Goal: Task Accomplishment & Management: Use online tool/utility

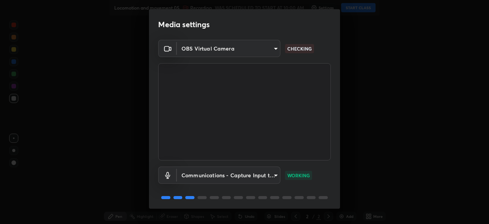
click at [340, 195] on div "Media settings OBS Virtual Camera f5867d0b8555505bdfc0634249509002703cce013fca2…" at bounding box center [244, 112] width 489 height 224
click at [340, 199] on div "Media settings OBS Virtual Camera f5867d0b8555505bdfc0634249509002703cce013fca2…" at bounding box center [244, 112] width 489 height 224
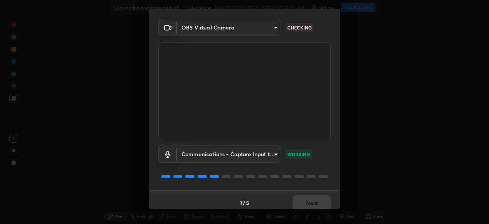
scroll to position [27, 0]
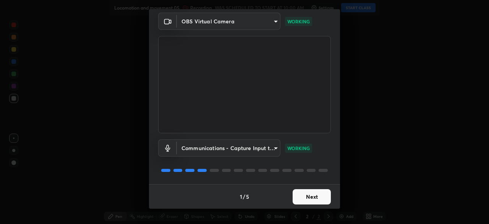
click at [308, 197] on button "Next" at bounding box center [312, 196] width 38 height 15
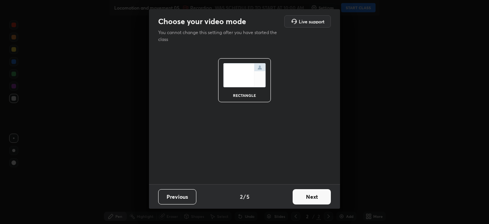
scroll to position [0, 0]
click at [315, 198] on button "Next" at bounding box center [312, 196] width 38 height 15
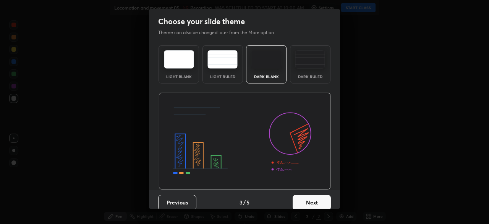
click at [324, 203] on button "Next" at bounding box center [312, 202] width 38 height 15
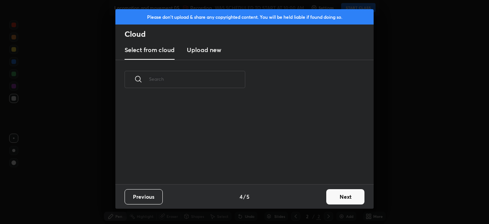
click at [347, 199] on button "Next" at bounding box center [345, 196] width 38 height 15
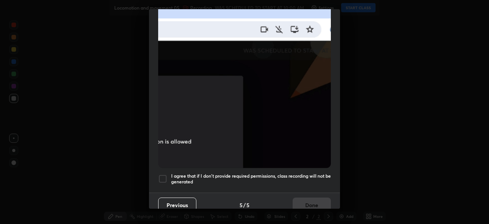
scroll to position [183, 0]
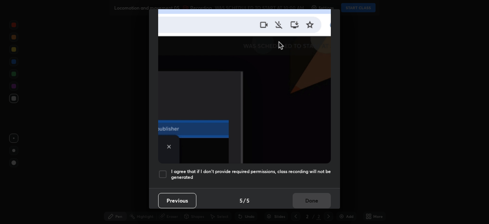
click at [163, 171] on div at bounding box center [162, 173] width 9 height 9
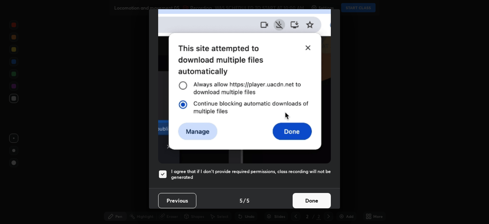
click at [301, 197] on button "Done" at bounding box center [312, 200] width 38 height 15
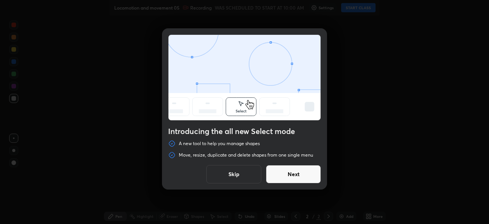
click at [239, 175] on button "Skip" at bounding box center [233, 174] width 55 height 18
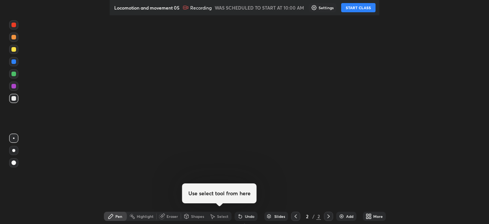
click at [363, 8] on button "START CLASS" at bounding box center [358, 7] width 34 height 9
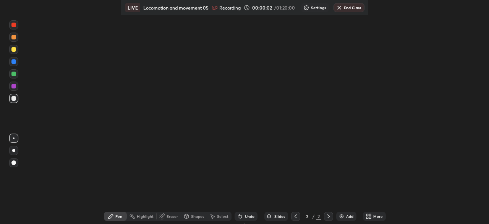
click at [368, 214] on icon at bounding box center [367, 215] width 2 height 2
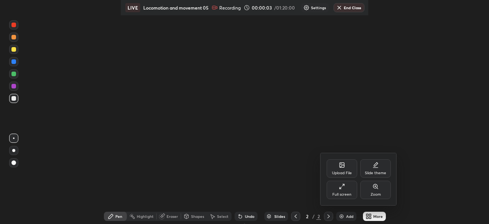
click at [340, 193] on div "Full screen" at bounding box center [341, 194] width 19 height 4
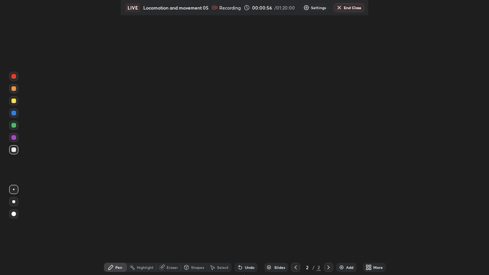
click at [13, 152] on div at bounding box center [13, 149] width 9 height 9
click at [44, 256] on div "Setting up your live class" at bounding box center [244, 137] width 489 height 275
click at [14, 151] on div at bounding box center [13, 150] width 5 height 5
click at [87, 53] on div "Setting up your live class" at bounding box center [244, 137] width 489 height 275
click at [115, 268] on div "Pen" at bounding box center [118, 268] width 7 height 4
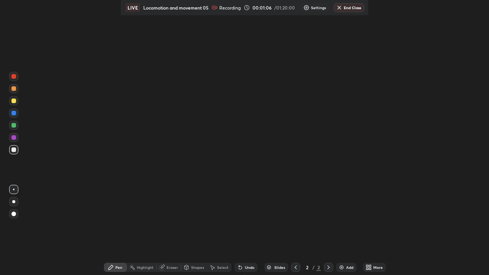
click at [16, 216] on div at bounding box center [13, 213] width 9 height 9
click at [368, 269] on icon at bounding box center [367, 269] width 2 height 2
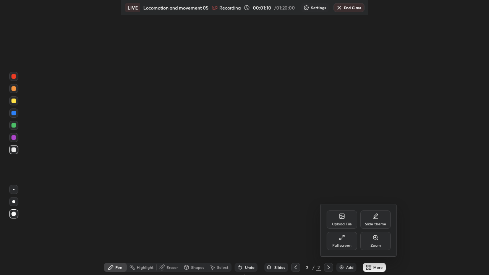
click at [344, 242] on div "Full screen" at bounding box center [342, 241] width 31 height 18
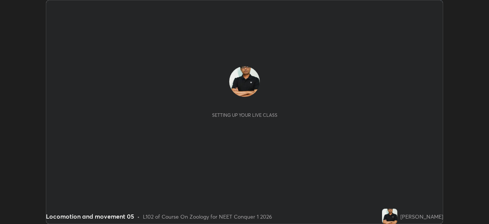
scroll to position [224, 489]
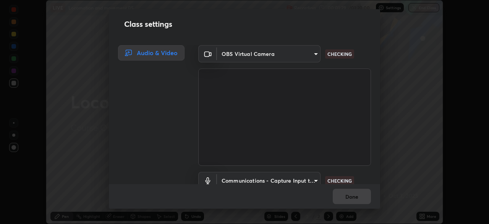
click at [378, 196] on div "Done" at bounding box center [244, 196] width 271 height 24
click at [379, 197] on div "Done" at bounding box center [244, 196] width 271 height 24
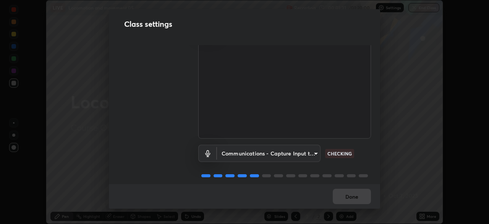
scroll to position [35, 0]
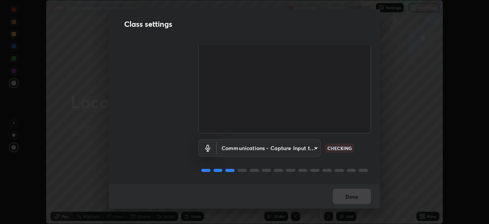
click at [379, 199] on div "Done" at bounding box center [244, 196] width 271 height 24
click at [381, 202] on div "Class settings Audio & Video OBS Virtual Camera f5867d0b8555505bdfc063424950900…" at bounding box center [244, 112] width 489 height 224
click at [379, 206] on div "Done" at bounding box center [244, 196] width 271 height 24
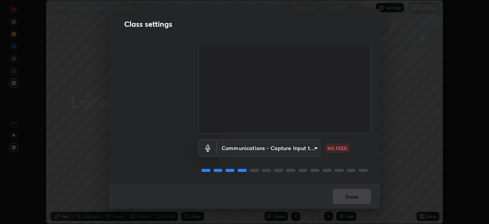
click at [377, 198] on div "Done" at bounding box center [244, 196] width 271 height 24
click at [378, 203] on div "Done" at bounding box center [244, 196] width 271 height 24
click at [313, 147] on body "Erase all LIVE Locomotion and movement 05 Recording 00:01:46 / 01:20:00 Setting…" at bounding box center [244, 112] width 489 height 224
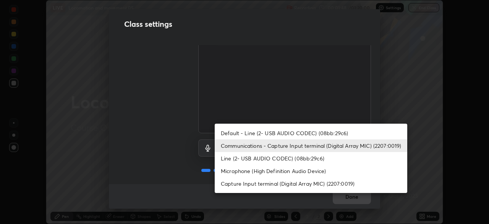
click at [306, 183] on li "Capture Input terminal (Digital Array MIC) (2207:0019)" at bounding box center [311, 183] width 193 height 13
type input "a84842449b0886f035b4912de99ee8477dbd7fe4dc77a8cc5a25c8805b4a0518"
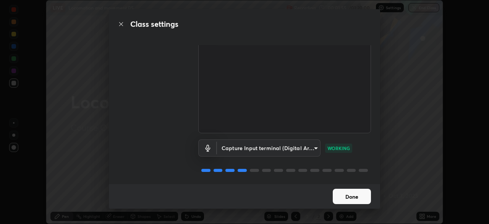
click at [351, 198] on button "Done" at bounding box center [352, 195] width 38 height 15
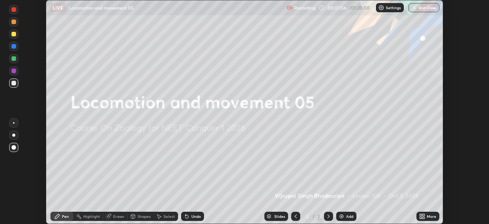
click at [421, 217] on icon at bounding box center [421, 217] width 2 height 2
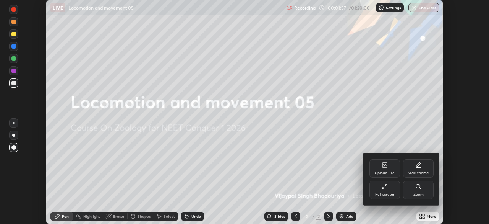
click at [388, 189] on div "Full screen" at bounding box center [385, 189] width 31 height 18
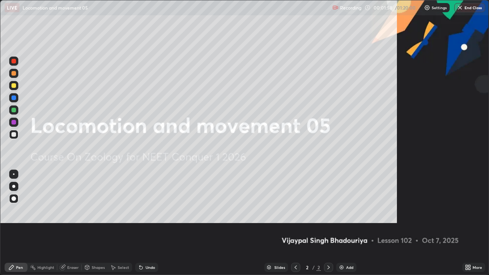
scroll to position [275, 489]
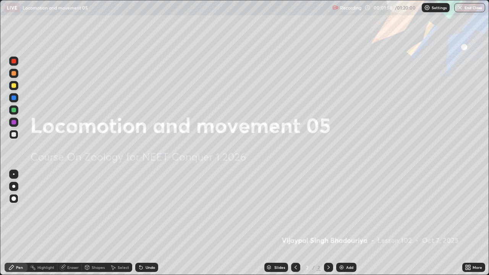
click at [348, 223] on div "Add" at bounding box center [349, 268] width 7 height 4
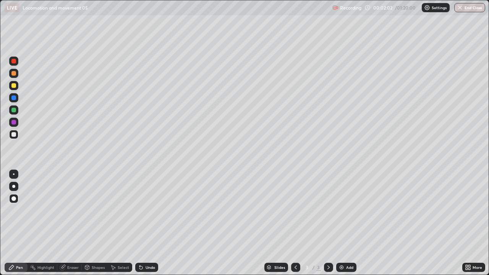
click at [13, 136] on div at bounding box center [13, 134] width 5 height 5
click at [11, 62] on div at bounding box center [13, 61] width 5 height 5
click at [11, 135] on div at bounding box center [13, 134] width 9 height 9
click at [13, 110] on div at bounding box center [13, 110] width 5 height 5
click at [13, 174] on div at bounding box center [14, 174] width 2 height 2
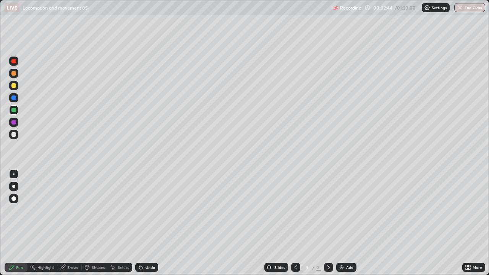
click at [13, 136] on div at bounding box center [13, 134] width 5 height 5
click at [15, 109] on div at bounding box center [13, 110] width 5 height 5
click at [14, 135] on div at bounding box center [13, 134] width 5 height 5
click at [146, 223] on div "Undo" at bounding box center [146, 267] width 23 height 9
click at [13, 88] on div at bounding box center [13, 85] width 9 height 9
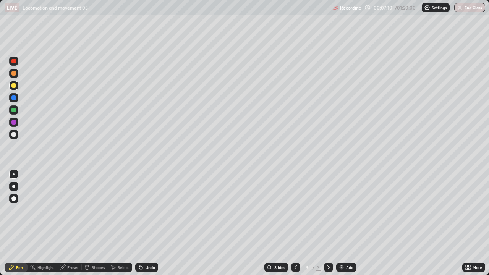
click at [343, 223] on img at bounding box center [342, 267] width 6 height 6
click at [13, 133] on div at bounding box center [13, 134] width 5 height 5
click at [295, 223] on icon at bounding box center [296, 267] width 6 height 6
click at [14, 123] on div at bounding box center [13, 122] width 5 height 5
click at [72, 223] on div "Eraser" at bounding box center [69, 267] width 24 height 9
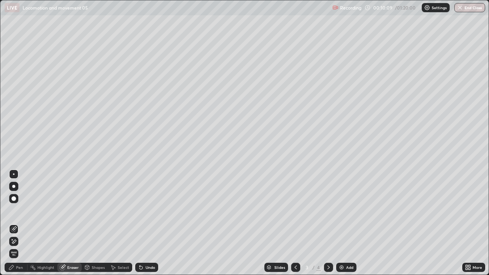
click at [21, 223] on div "Pen" at bounding box center [19, 268] width 7 height 4
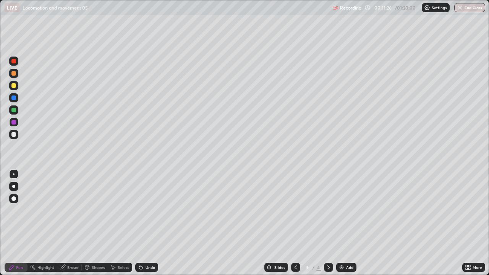
click at [13, 136] on div at bounding box center [13, 134] width 5 height 5
click at [15, 111] on div at bounding box center [13, 110] width 5 height 5
click at [14, 123] on div at bounding box center [13, 122] width 5 height 5
click at [73, 223] on div "Eraser" at bounding box center [72, 268] width 11 height 4
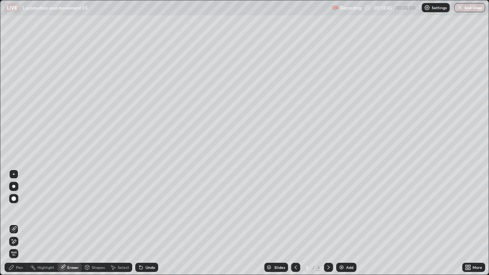
click at [16, 223] on div "Pen" at bounding box center [19, 268] width 7 height 4
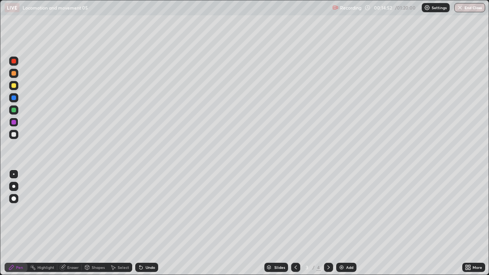
click at [339, 223] on img at bounding box center [342, 267] width 6 height 6
click at [14, 136] on div at bounding box center [13, 134] width 5 height 5
click at [14, 110] on div at bounding box center [13, 110] width 5 height 5
click at [14, 123] on div at bounding box center [13, 122] width 5 height 5
click at [14, 136] on div at bounding box center [13, 134] width 5 height 5
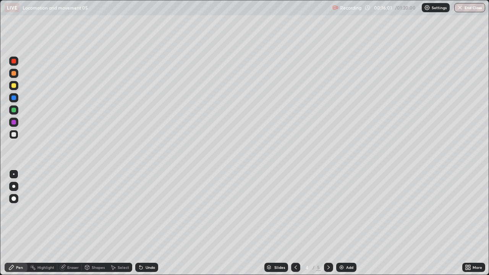
click at [17, 110] on div at bounding box center [13, 109] width 9 height 9
click at [15, 114] on div at bounding box center [13, 109] width 9 height 9
click at [146, 223] on div "Undo" at bounding box center [151, 268] width 10 height 4
click at [145, 223] on div "Undo" at bounding box center [146, 267] width 23 height 9
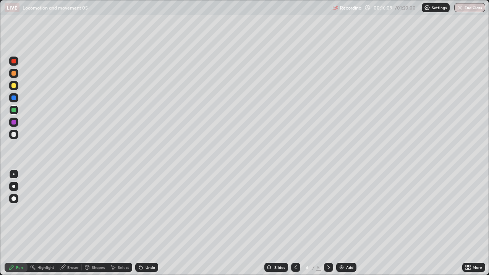
click at [144, 223] on div "Undo" at bounding box center [146, 267] width 23 height 9
click at [141, 223] on div "Undo" at bounding box center [146, 267] width 23 height 9
click at [16, 134] on div at bounding box center [13, 134] width 9 height 9
click at [13, 110] on div at bounding box center [13, 110] width 5 height 5
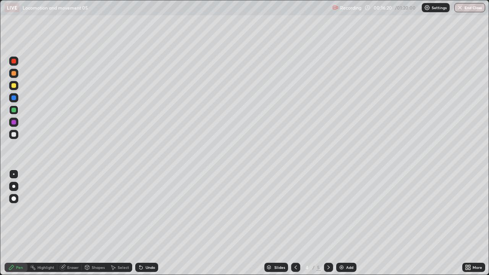
click at [147, 223] on div "Undo" at bounding box center [151, 268] width 10 height 4
click at [14, 124] on div at bounding box center [13, 122] width 5 height 5
click at [467, 223] on icon at bounding box center [467, 266] width 2 height 2
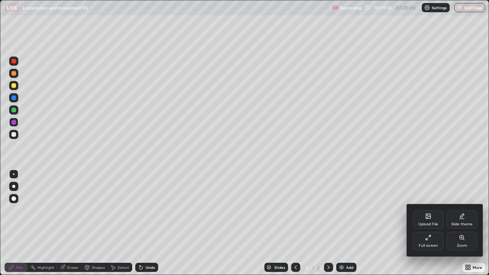
click at [425, 222] on div "Upload File" at bounding box center [428, 224] width 20 height 4
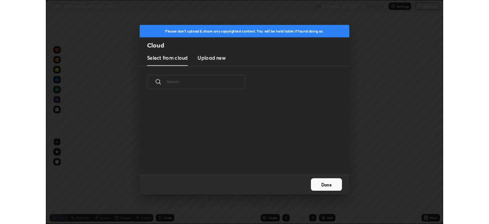
scroll to position [94, 245]
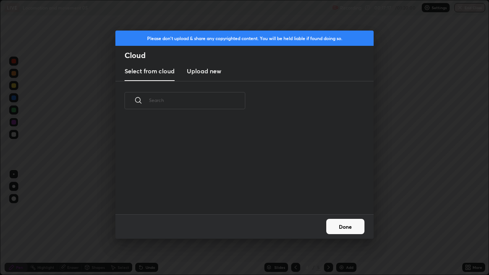
click at [206, 73] on h3 "Upload new" at bounding box center [204, 70] width 34 height 9
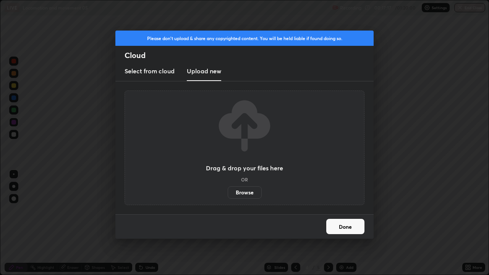
click at [245, 192] on label "Browse" at bounding box center [245, 192] width 34 height 12
click at [228, 192] on input "Browse" at bounding box center [228, 192] width 0 height 12
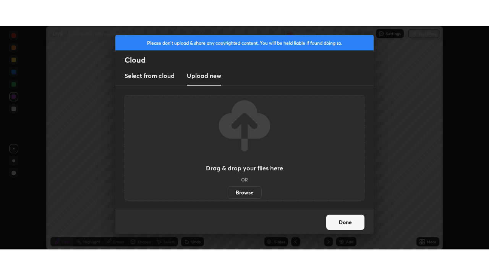
scroll to position [37989, 37723]
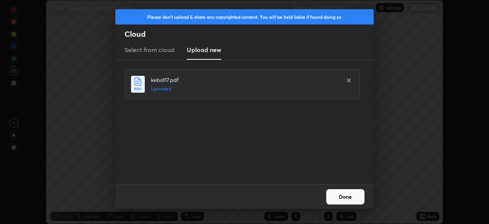
click at [342, 196] on button "Done" at bounding box center [345, 196] width 38 height 15
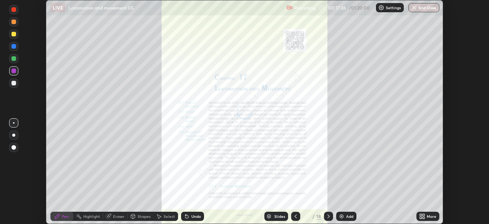
click at [421, 214] on icon at bounding box center [421, 215] width 2 height 2
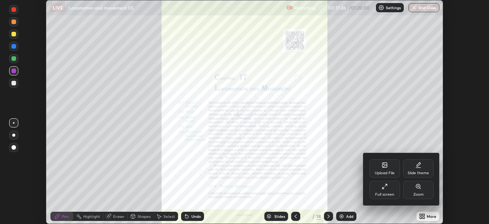
click at [383, 189] on icon at bounding box center [385, 186] width 6 height 6
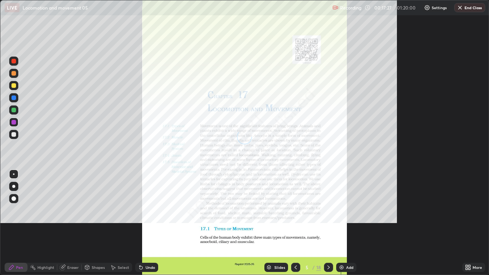
scroll to position [275, 489]
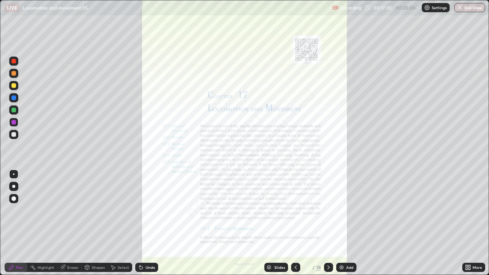
click at [274, 223] on div "Slides" at bounding box center [279, 268] width 11 height 4
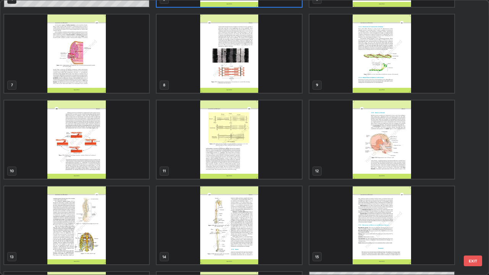
scroll to position [161, 0]
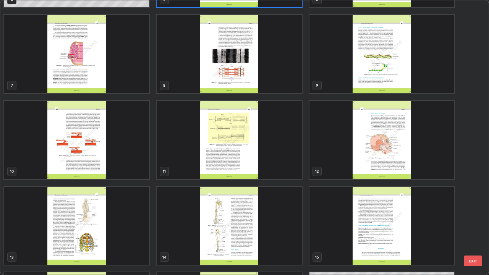
click at [86, 164] on img "grid" at bounding box center [76, 140] width 145 height 78
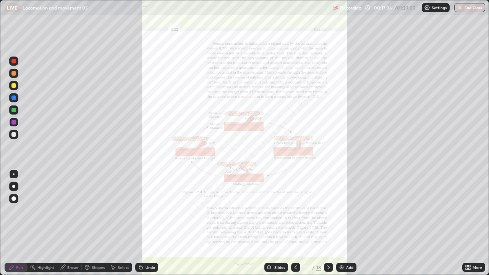
click at [467, 223] on icon at bounding box center [467, 269] width 2 height 2
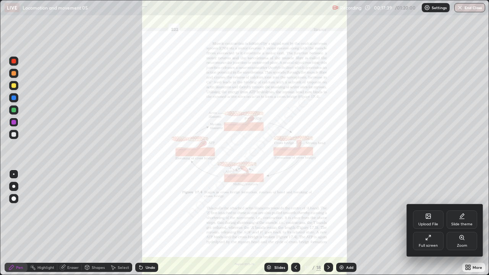
click at [460, 223] on icon at bounding box center [462, 238] width 6 height 6
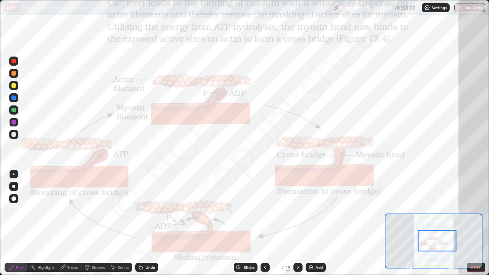
click at [238, 223] on icon at bounding box center [239, 267] width 4 height 1
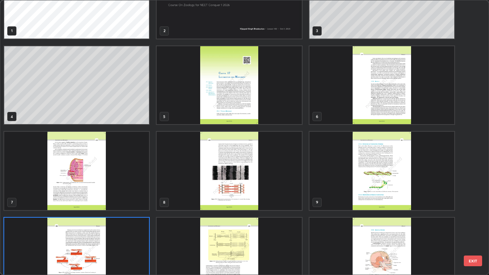
scroll to position [32, 0]
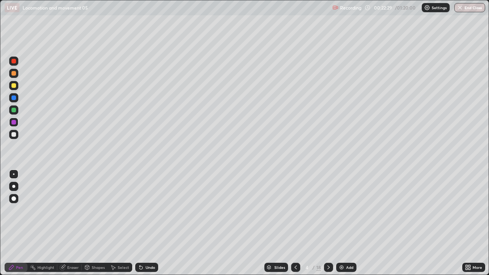
click at [294, 223] on icon at bounding box center [296, 267] width 6 height 6
click at [71, 223] on div "Eraser" at bounding box center [72, 268] width 11 height 4
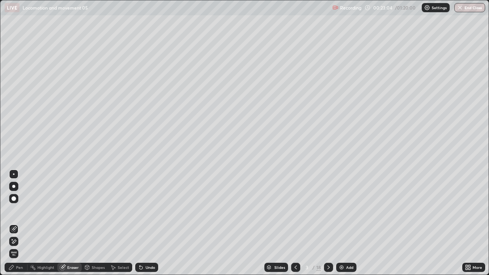
click at [20, 223] on div "Pen" at bounding box center [19, 268] width 7 height 4
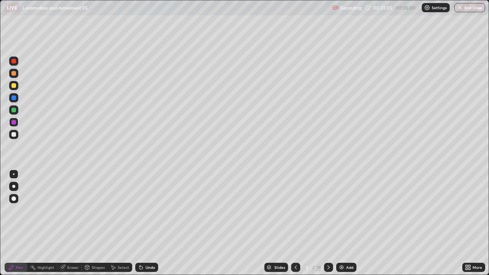
click at [15, 136] on div at bounding box center [13, 134] width 5 height 5
click at [13, 135] on div at bounding box center [13, 134] width 5 height 5
click at [13, 123] on div at bounding box center [13, 122] width 5 height 5
click at [314, 223] on div "/" at bounding box center [314, 267] width 2 height 5
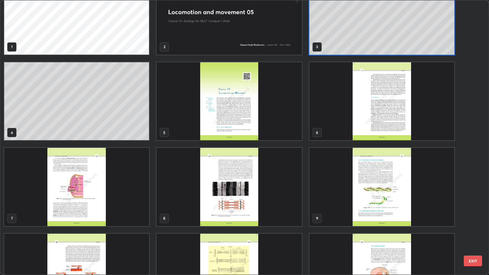
scroll to position [33, 0]
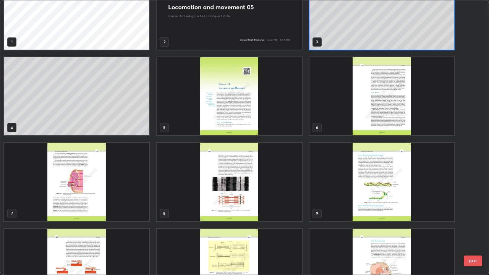
click at [369, 198] on img "grid" at bounding box center [382, 182] width 145 height 78
click at [370, 196] on img "grid" at bounding box center [382, 182] width 145 height 78
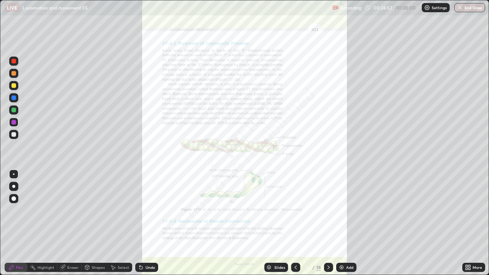
click at [328, 223] on icon at bounding box center [329, 267] width 6 height 6
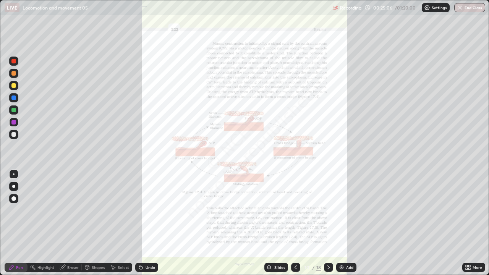
click at [469, 223] on icon at bounding box center [469, 266] width 2 height 2
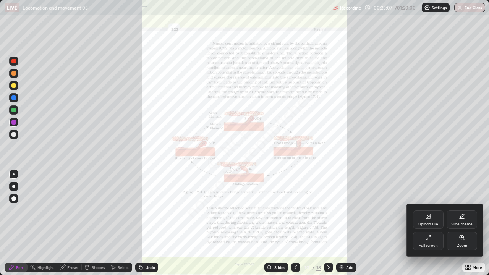
click at [459, 223] on icon at bounding box center [462, 238] width 6 height 6
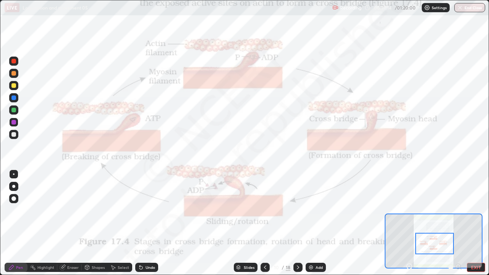
click at [242, 223] on div "Slides" at bounding box center [246, 267] width 24 height 9
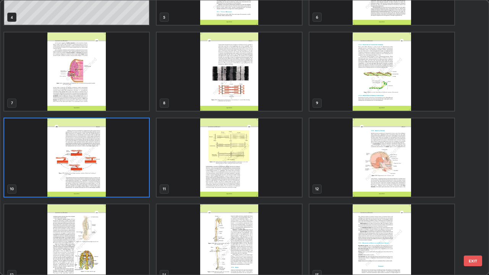
scroll to position [144, 0]
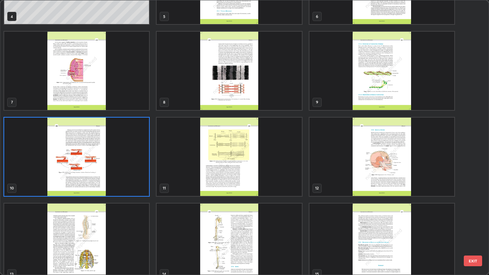
click at [242, 167] on img "grid" at bounding box center [229, 157] width 145 height 78
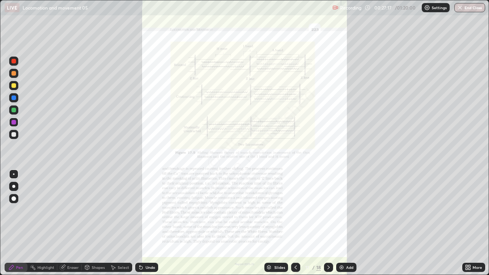
click at [468, 223] on icon at bounding box center [468, 267] width 6 height 6
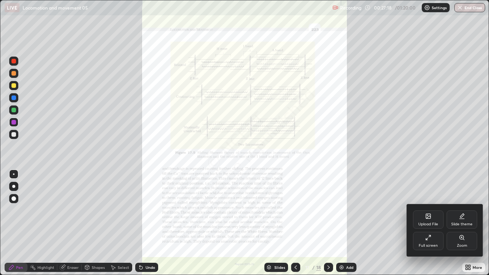
click at [460, 223] on icon at bounding box center [462, 238] width 6 height 6
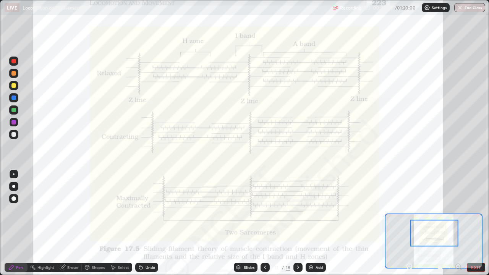
click at [244, 223] on div "Slides" at bounding box center [249, 268] width 11 height 4
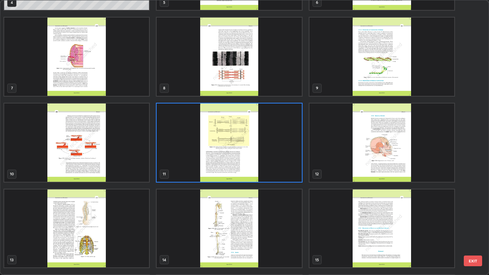
scroll to position [170, 0]
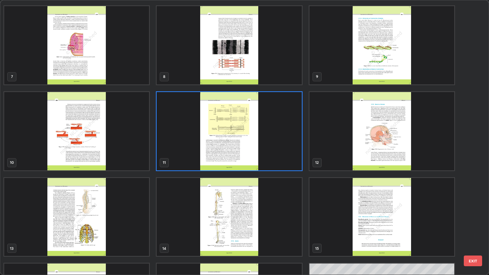
click at [85, 151] on img "grid" at bounding box center [76, 131] width 145 height 78
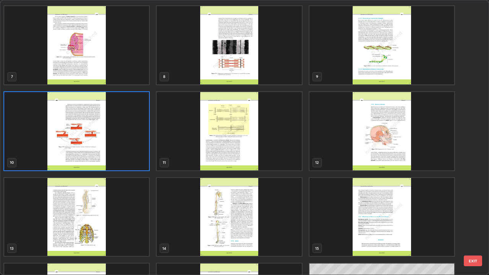
click at [83, 151] on img "grid" at bounding box center [76, 131] width 145 height 78
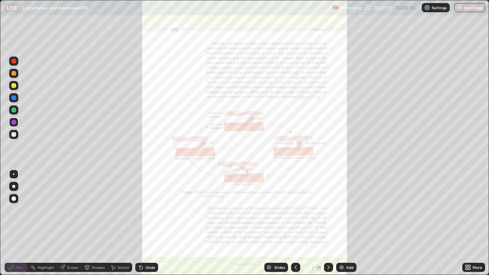
click at [467, 223] on icon at bounding box center [467, 266] width 2 height 2
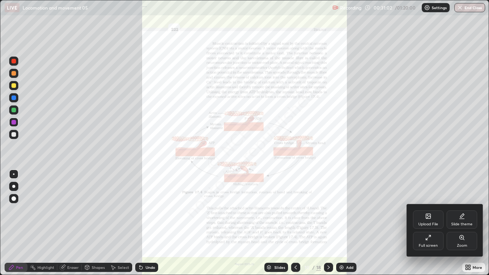
click at [459, 223] on div "Zoom" at bounding box center [462, 241] width 31 height 18
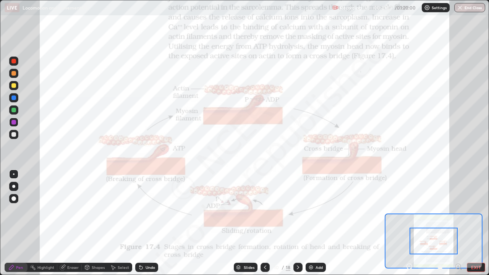
click at [13, 136] on div at bounding box center [13, 134] width 5 height 5
click at [14, 111] on div at bounding box center [13, 110] width 5 height 5
click at [243, 223] on div "Slides" at bounding box center [246, 267] width 24 height 9
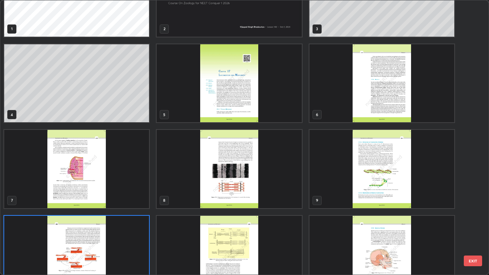
scroll to position [0, 0]
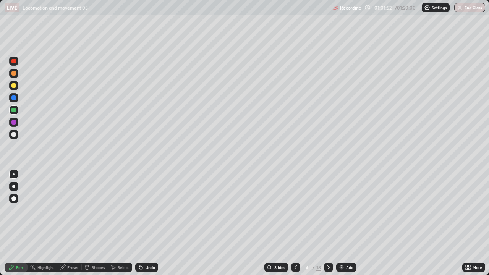
click at [340, 223] on div "Add" at bounding box center [346, 267] width 20 height 9
click at [295, 223] on icon at bounding box center [296, 267] width 6 height 6
click at [15, 136] on div at bounding box center [13, 134] width 9 height 9
click at [13, 135] on div at bounding box center [13, 134] width 5 height 5
click at [71, 223] on div "Eraser" at bounding box center [72, 268] width 11 height 4
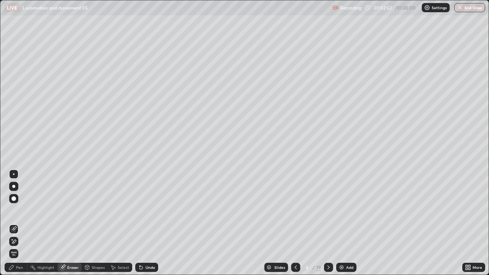
click at [19, 223] on div "Pen" at bounding box center [19, 268] width 7 height 4
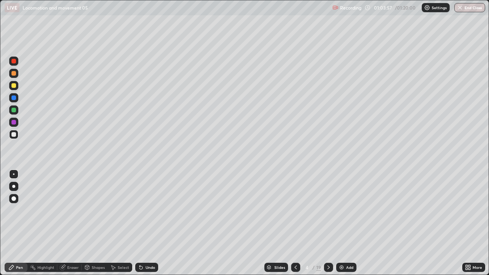
click at [316, 223] on div "19" at bounding box center [318, 267] width 5 height 7
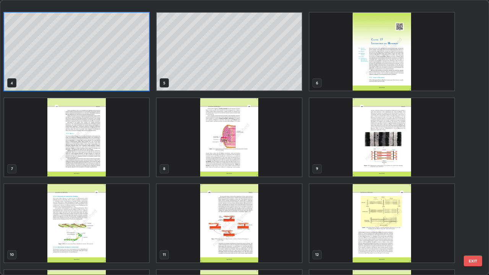
scroll to position [138, 0]
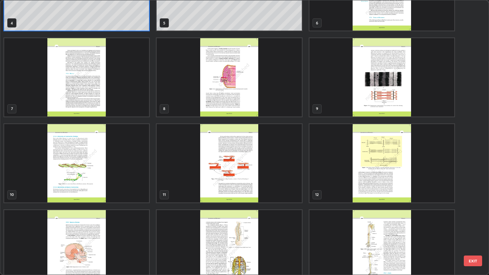
click at [217, 180] on img "grid" at bounding box center [229, 163] width 145 height 78
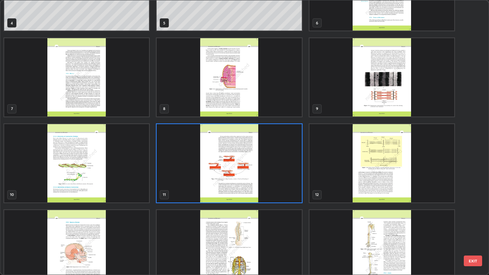
click at [216, 183] on img "grid" at bounding box center [229, 163] width 145 height 78
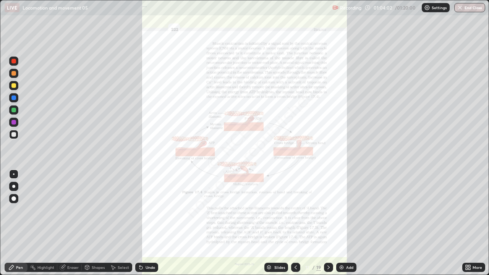
click at [467, 223] on icon at bounding box center [468, 267] width 6 height 6
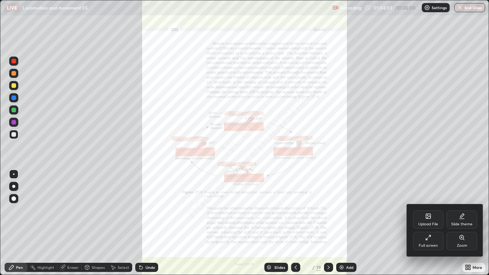
click at [459, 223] on div "Zoom" at bounding box center [462, 241] width 31 height 18
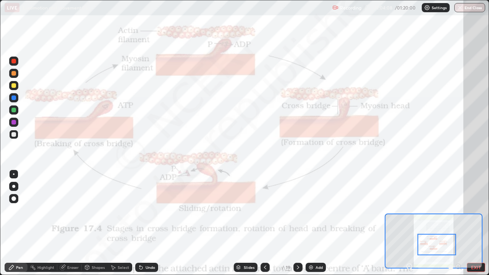
click at [73, 223] on div "Eraser" at bounding box center [72, 268] width 11 height 4
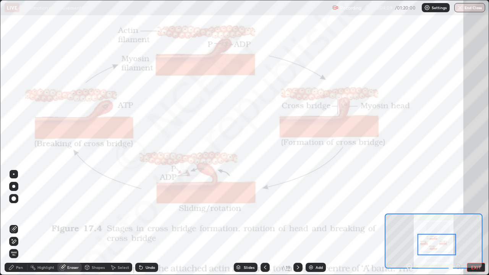
click at [14, 223] on span "Erase all" at bounding box center [14, 253] width 8 height 5
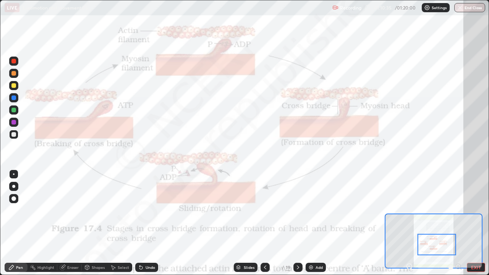
click at [244, 223] on div "Slides" at bounding box center [249, 268] width 11 height 4
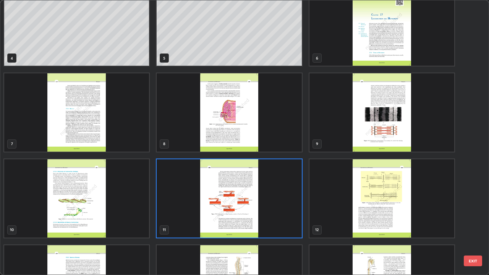
scroll to position [110, 0]
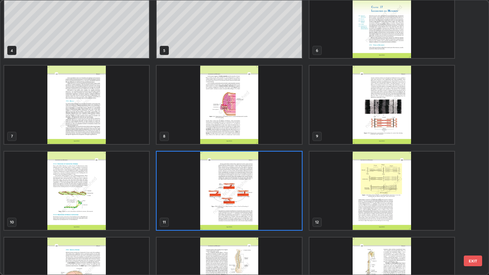
click at [233, 203] on img "grid" at bounding box center [229, 191] width 145 height 78
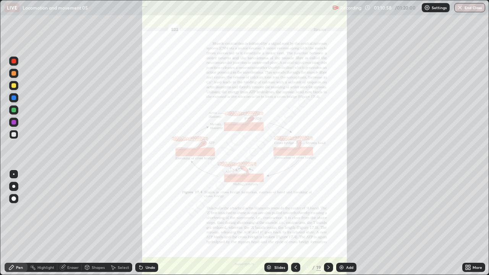
click at [233, 203] on img "grid" at bounding box center [229, 191] width 145 height 78
click at [470, 223] on icon at bounding box center [468, 267] width 6 height 6
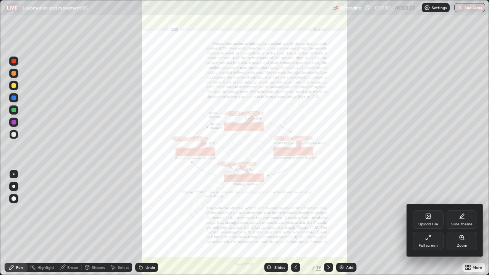
click at [458, 223] on div "Zoom" at bounding box center [462, 241] width 31 height 18
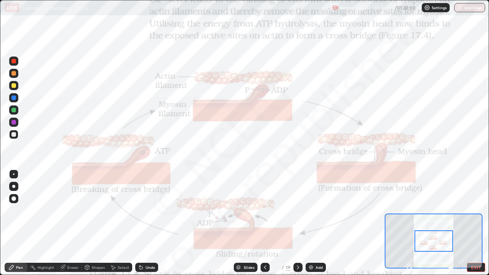
click at [467, 8] on button "End Class" at bounding box center [469, 7] width 31 height 9
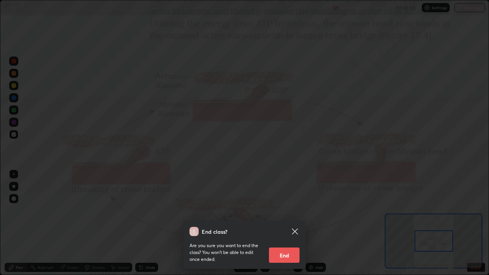
click at [285, 223] on button "End" at bounding box center [284, 255] width 31 height 15
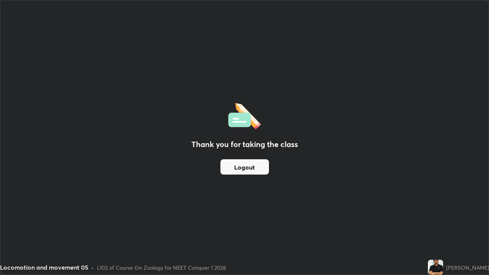
click at [253, 169] on button "Logout" at bounding box center [244, 166] width 49 height 15
